Goal: Task Accomplishment & Management: Use online tool/utility

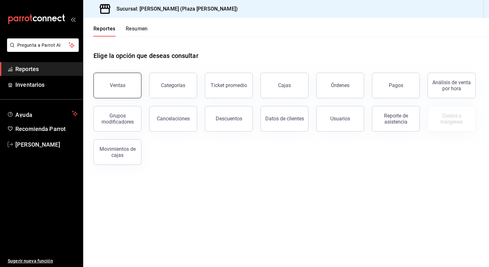
click at [124, 86] on div "Ventas" at bounding box center [118, 85] width 16 height 6
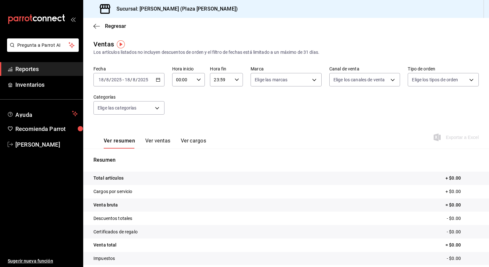
click at [156, 79] on icon "button" at bounding box center [158, 79] width 4 height 4
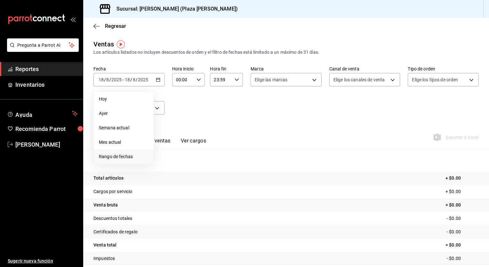
click at [119, 158] on span "Rango de fechas" at bounding box center [124, 156] width 50 height 7
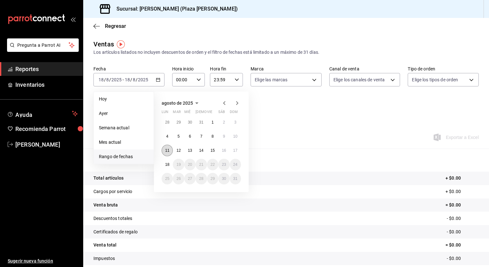
click at [166, 153] on button "11" at bounding box center [166, 151] width 11 height 12
click at [168, 159] on button "18" at bounding box center [166, 165] width 11 height 12
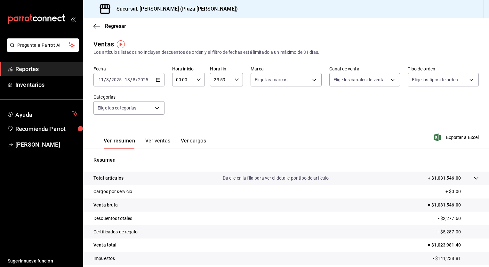
click at [200, 78] on div "00:00 Hora inicio" at bounding box center [188, 79] width 33 height 13
click at [181, 128] on span "02" at bounding box center [179, 126] width 6 height 5
click at [200, 75] on div at bounding box center [244, 133] width 489 height 267
click at [200, 75] on div "00 01 02 03 04 05 06 07 08 09 10 11 12 13 14 15 16 17 18 19 20 21 22 23 00 01 0…" at bounding box center [244, 134] width 489 height 265
click at [200, 75] on div "02:00 Hora inicio" at bounding box center [188, 79] width 33 height 13
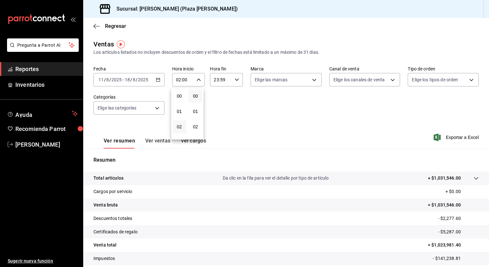
scroll to position [31, 0]
click at [183, 123] on button "04" at bounding box center [179, 126] width 14 height 13
click at [195, 83] on div at bounding box center [244, 133] width 489 height 267
click at [195, 83] on div "00 01 02 03 04 05 06 07 08 09 10 11 12 13 14 15 16 17 18 19 20 21 22 23 00 01 0…" at bounding box center [244, 134] width 489 height 265
click at [198, 77] on icon "button" at bounding box center [198, 79] width 4 height 4
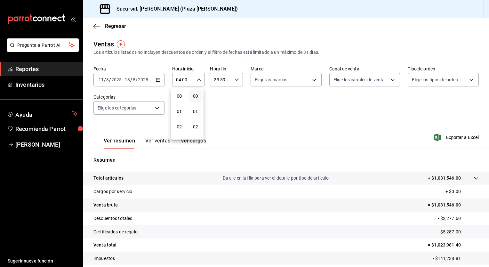
scroll to position [62, 0]
click at [181, 109] on span "05" at bounding box center [179, 110] width 6 height 5
type input "05:00"
click at [225, 81] on div at bounding box center [244, 133] width 489 height 267
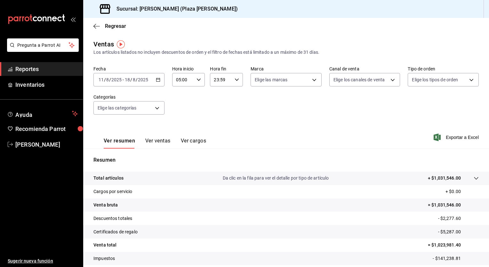
click at [225, 81] on input "23:59" at bounding box center [221, 79] width 22 height 13
click at [225, 81] on div at bounding box center [244, 133] width 489 height 267
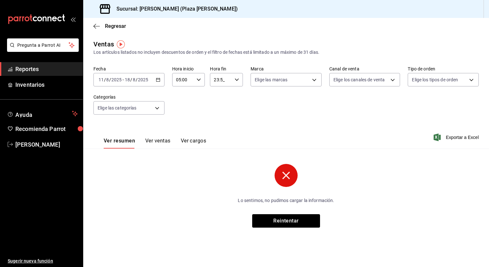
click at [217, 80] on input "23:5_" at bounding box center [221, 79] width 22 height 13
click at [218, 80] on div at bounding box center [244, 133] width 489 height 267
click at [218, 80] on input "23:5_" at bounding box center [221, 79] width 22 height 13
click at [218, 80] on div at bounding box center [244, 133] width 489 height 267
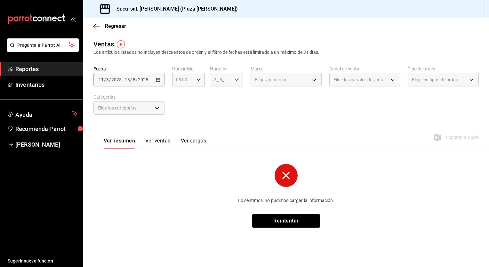
click at [235, 80] on icon "button" at bounding box center [236, 79] width 4 height 4
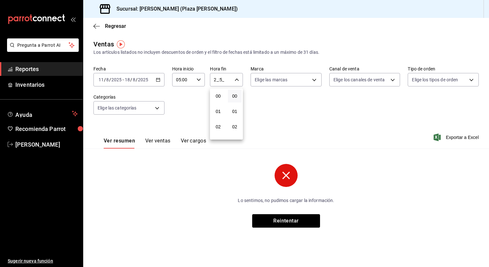
click at [237, 90] on button "00" at bounding box center [235, 96] width 14 height 13
click at [238, 78] on div at bounding box center [244, 133] width 489 height 267
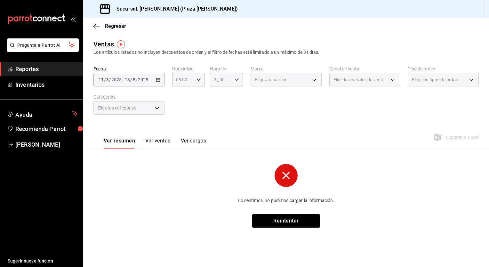
click at [238, 78] on icon "button" at bounding box center [236, 79] width 4 height 4
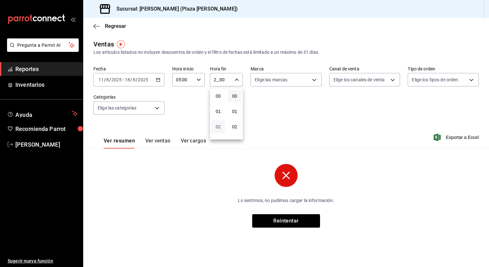
click at [216, 125] on span "02" at bounding box center [218, 126] width 6 height 5
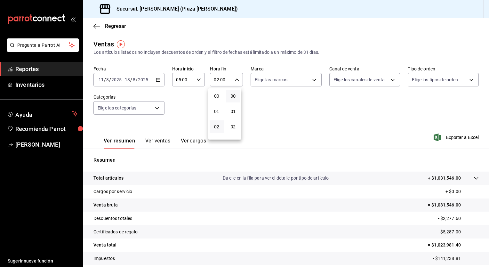
click at [236, 79] on div at bounding box center [244, 133] width 489 height 267
click at [236, 79] on div "00 01 02 03 04 05 06 07 08 09 10 11 12 13 14 15 16 17 18 19 20 21 22 23 00 01 0…" at bounding box center [244, 134] width 489 height 265
click at [236, 79] on icon "button" at bounding box center [236, 79] width 4 height 4
click at [223, 123] on button "04" at bounding box center [217, 126] width 14 height 13
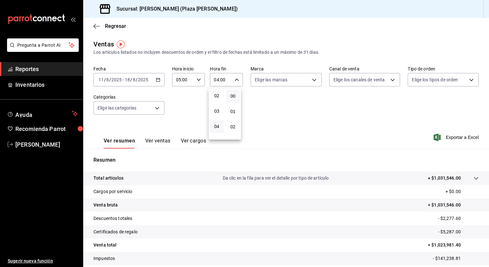
click at [237, 77] on div at bounding box center [244, 133] width 489 height 267
click at [237, 77] on div "00 01 02 03 04 05 06 07 08 09 10 11 12 13 14 15 16 17 18 19 20 21 22 23 00 01 0…" at bounding box center [244, 134] width 489 height 265
click at [237, 77] on div "04:00 Hora fin" at bounding box center [226, 79] width 33 height 13
click at [220, 108] on button "05" at bounding box center [217, 110] width 14 height 13
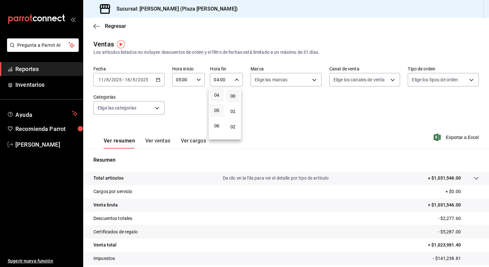
type input "05:00"
click at [385, 121] on div at bounding box center [244, 133] width 489 height 267
click at [301, 112] on div "Fecha 2025-08-11 11 / 8 / 2025 - 2025-08-18 18 / 8 / 2025 Hora inicio 05:00 Hor…" at bounding box center [285, 94] width 385 height 56
click at [451, 135] on span "Exportar a Excel" at bounding box center [457, 137] width 44 height 8
